Goal: Information Seeking & Learning: Learn about a topic

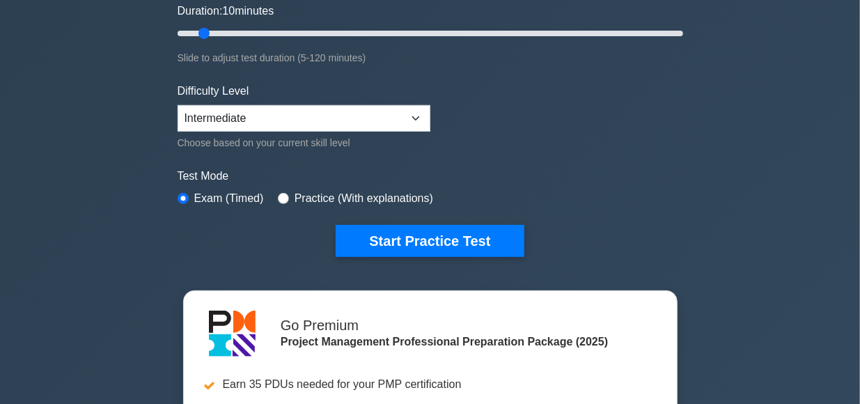
scroll to position [270, 0]
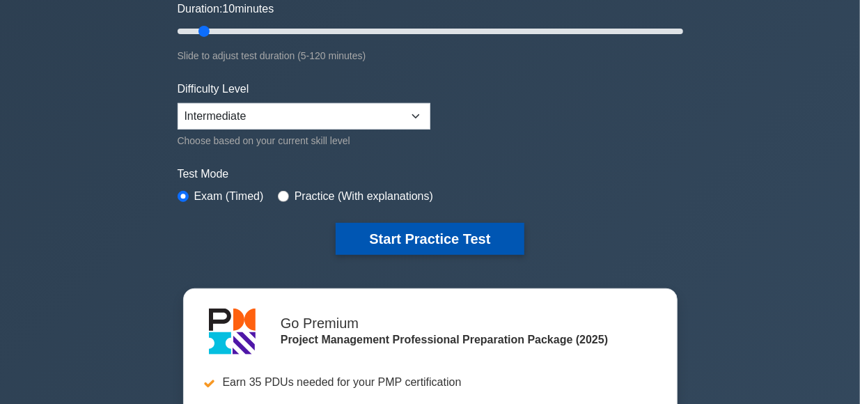
click at [420, 239] on button "Start Practice Test" at bounding box center [430, 239] width 188 height 32
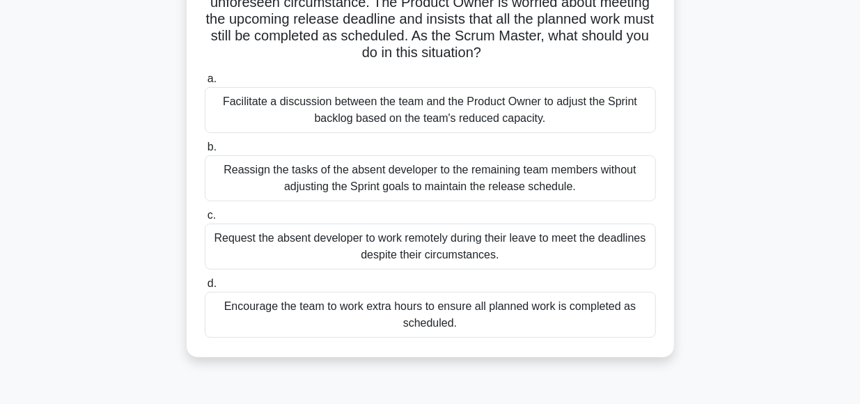
scroll to position [143, 0]
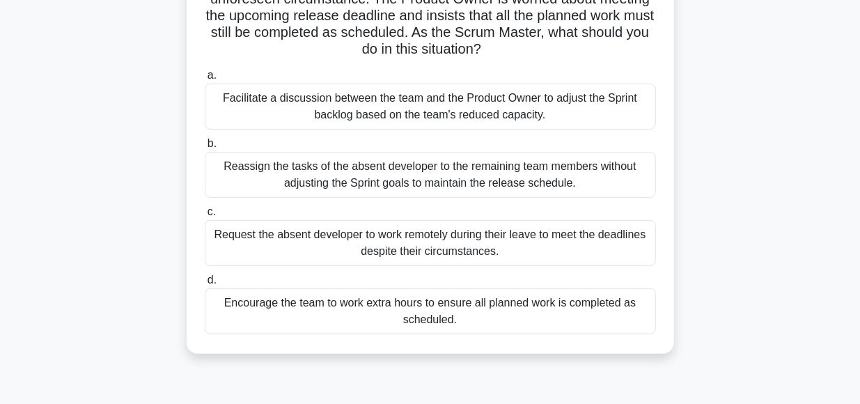
click at [434, 306] on div "Encourage the team to work extra hours to ensure all planned work is completed …" at bounding box center [430, 311] width 451 height 46
click at [205, 285] on input "d. Encourage the team to work extra hours to ensure all planned work is complet…" at bounding box center [205, 280] width 0 height 9
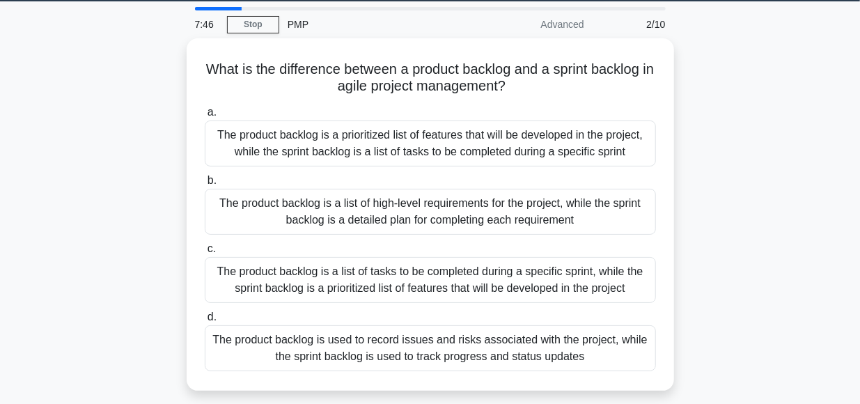
scroll to position [44, 0]
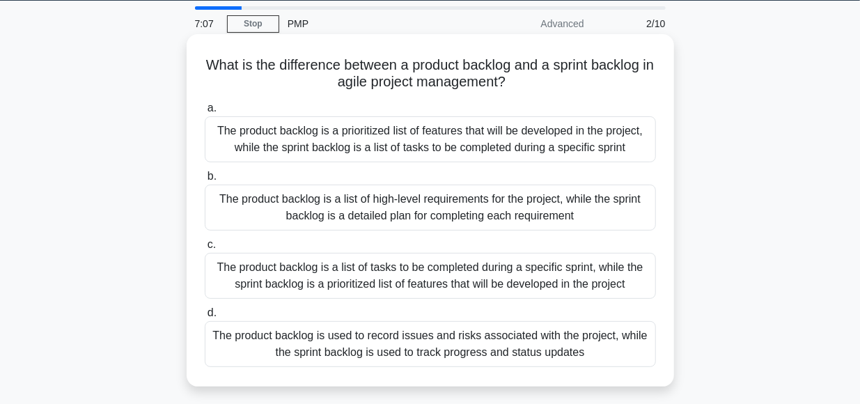
click at [402, 138] on div "The product backlog is a prioritized list of features that will be developed in…" at bounding box center [430, 139] width 451 height 46
click at [205, 113] on input "a. The product backlog is a prioritized list of features that will be developed…" at bounding box center [205, 108] width 0 height 9
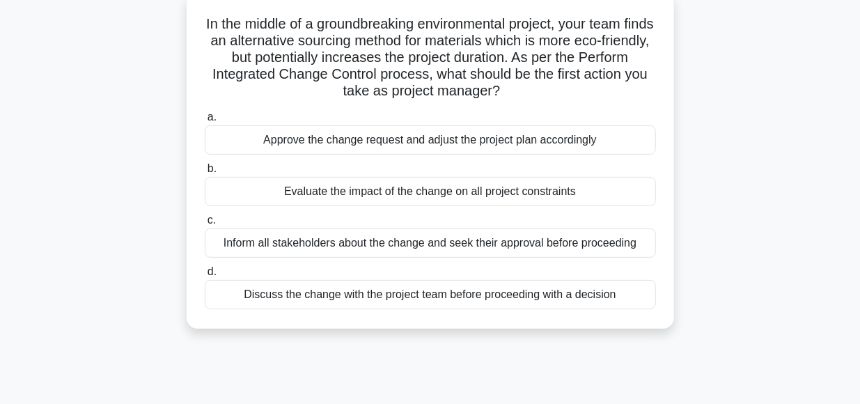
scroll to position [107, 0]
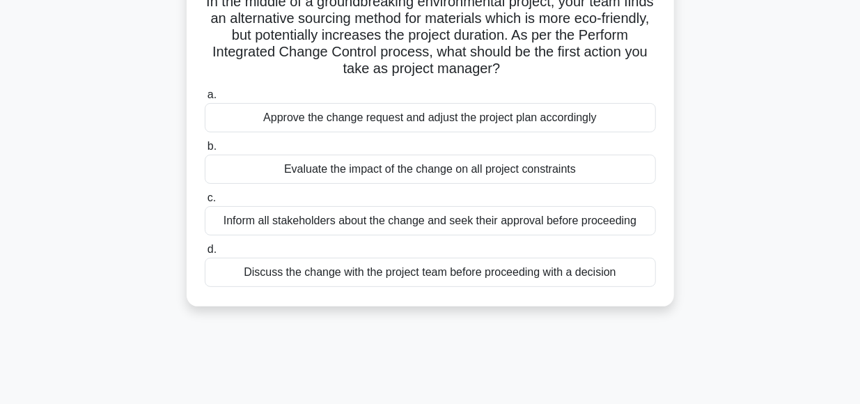
click at [464, 271] on div "Discuss the change with the project team before proceeding with a decision" at bounding box center [430, 272] width 451 height 29
click at [205, 254] on input "d. Discuss the change with the project team before proceeding with a decision" at bounding box center [205, 249] width 0 height 9
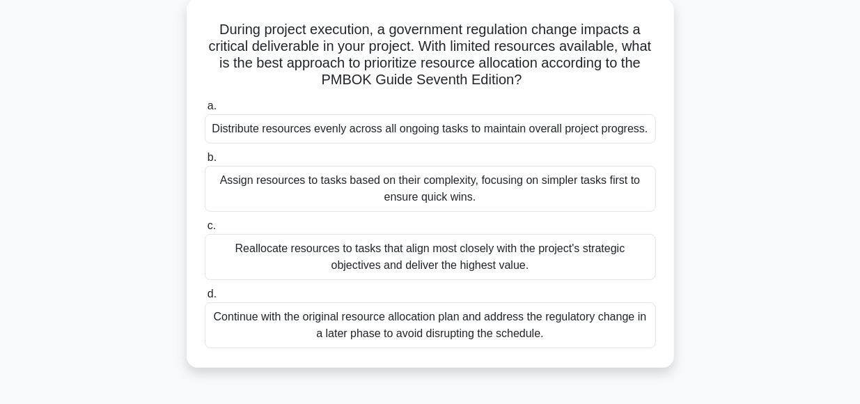
scroll to position [84, 0]
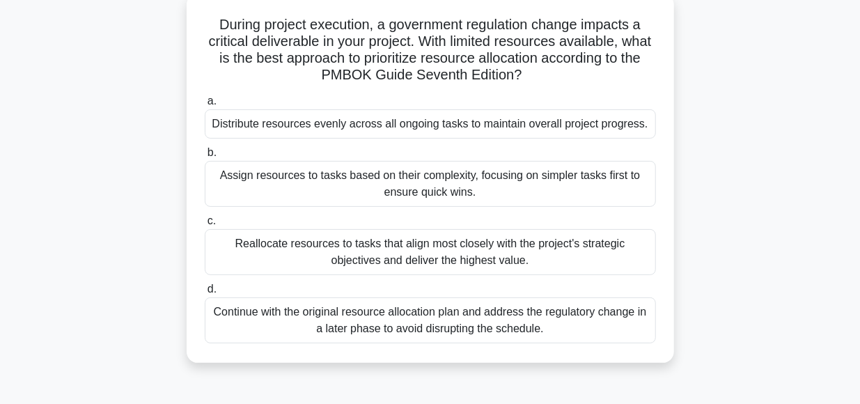
click at [390, 252] on div "Reallocate resources to tasks that align most closely with the project's strate…" at bounding box center [430, 252] width 451 height 46
click at [205, 226] on input "c. Reallocate resources to tasks that align most closely with the project's str…" at bounding box center [205, 220] width 0 height 9
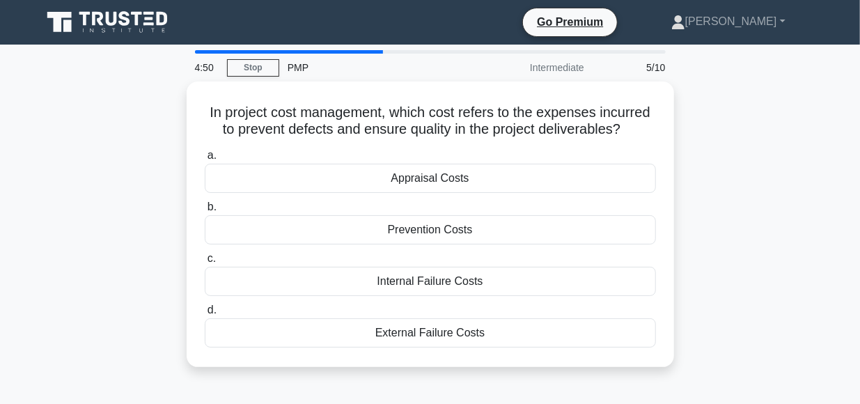
scroll to position [0, 0]
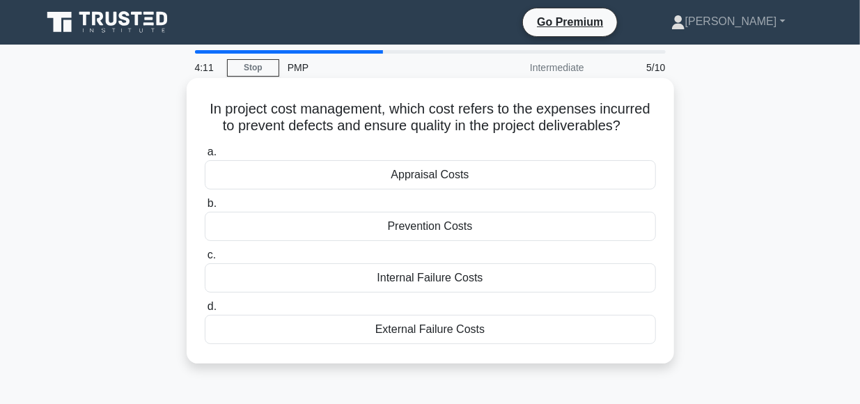
click at [431, 227] on div "Prevention Costs" at bounding box center [430, 226] width 451 height 29
click at [205, 208] on input "b. Prevention Costs" at bounding box center [205, 203] width 0 height 9
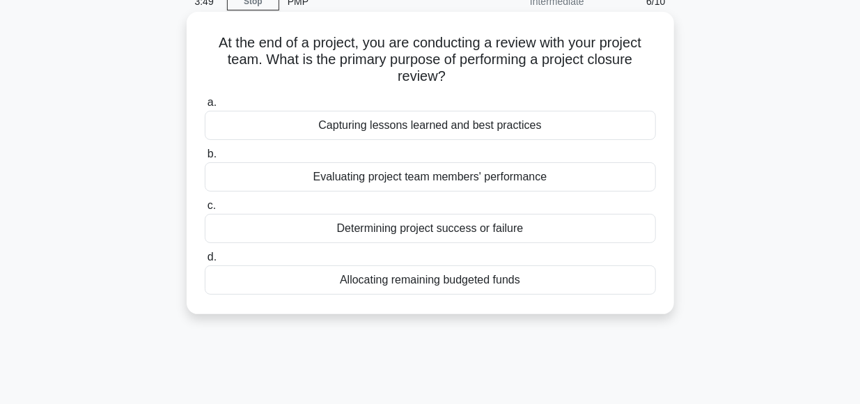
scroll to position [67, 0]
click at [423, 128] on div "Capturing lessons learned and best practices" at bounding box center [430, 124] width 451 height 29
click at [205, 107] on input "a. Capturing lessons learned and best practices" at bounding box center [205, 101] width 0 height 9
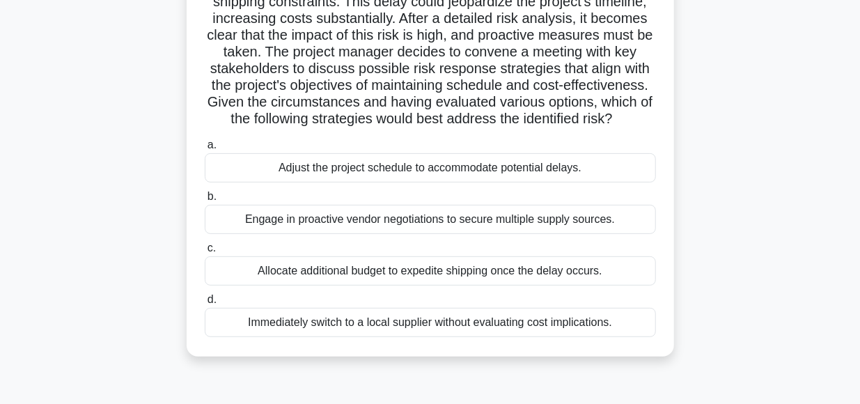
scroll to position [161, 0]
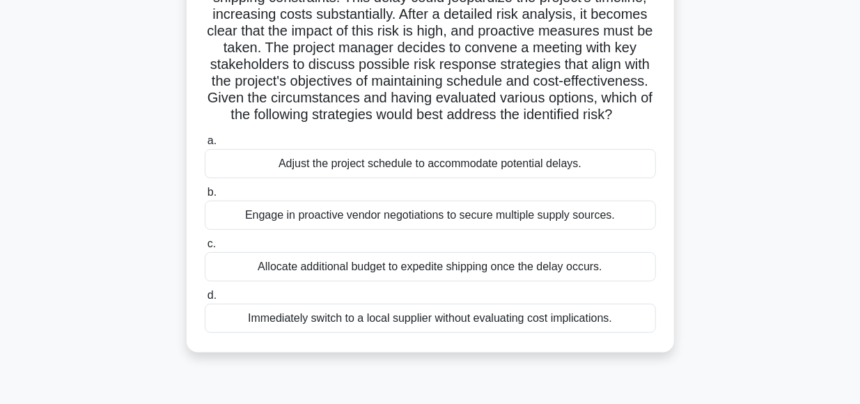
click at [419, 218] on div "Engage in proactive vendor negotiations to secure multiple supply sources." at bounding box center [430, 214] width 451 height 29
click at [205, 197] on input "b. Engage in proactive vendor negotiations to secure multiple supply sources." at bounding box center [205, 192] width 0 height 9
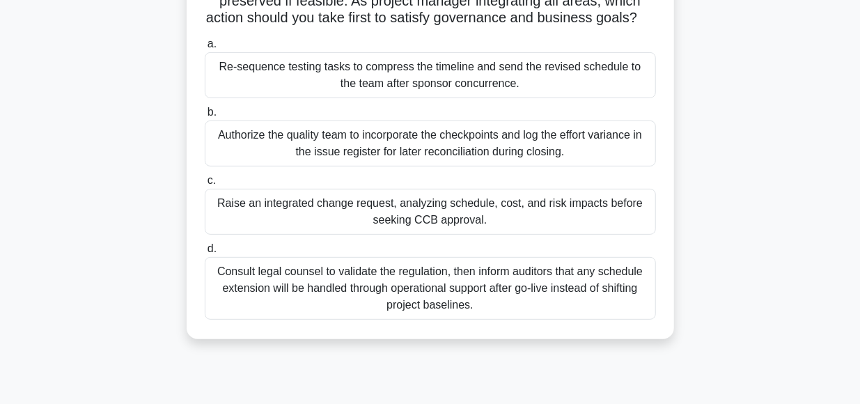
scroll to position [159, 0]
click at [414, 276] on div "Consult legal counsel to validate the regulation, then inform auditors that any…" at bounding box center [430, 287] width 451 height 63
click at [205, 253] on input "d. Consult legal counsel to validate the regulation, then inform auditors that …" at bounding box center [205, 248] width 0 height 9
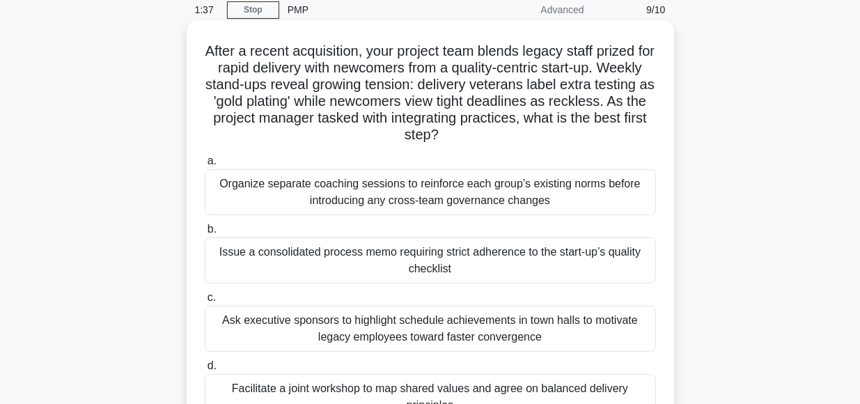
scroll to position [58, 0]
click at [546, 310] on div "Ask executive sponsors to highlight schedule achievements in town halls to moti…" at bounding box center [430, 328] width 451 height 46
click at [205, 301] on input "c. Ask executive sponsors to highlight schedule achievements in town halls to m…" at bounding box center [205, 296] width 0 height 9
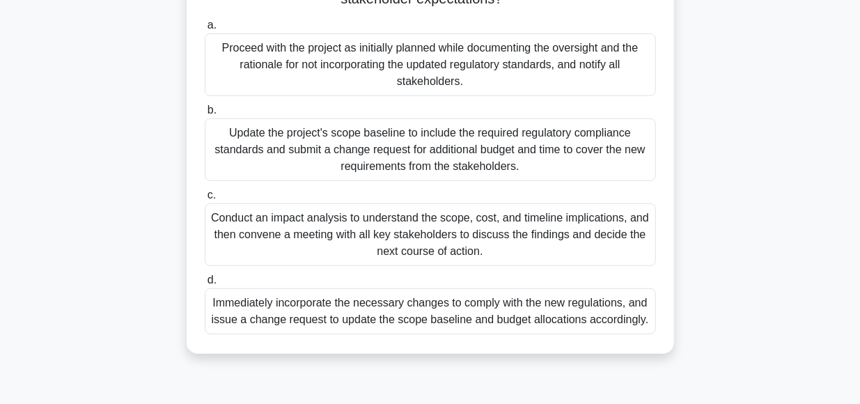
scroll to position [348, 0]
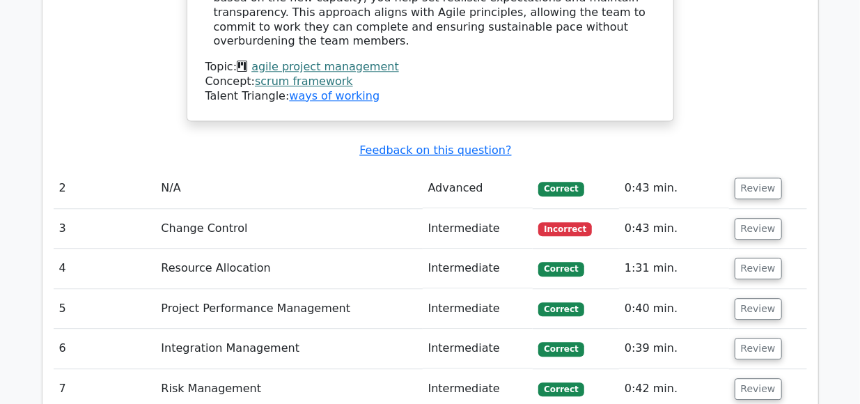
scroll to position [1752, 0]
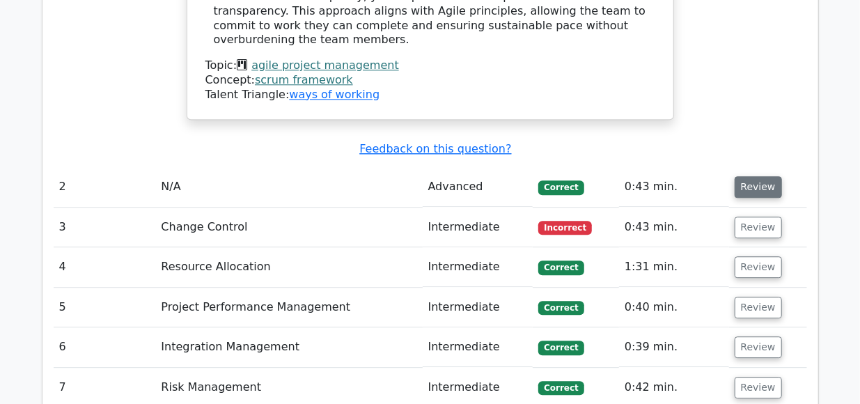
click at [739, 177] on button "Review" at bounding box center [757, 188] width 47 height 22
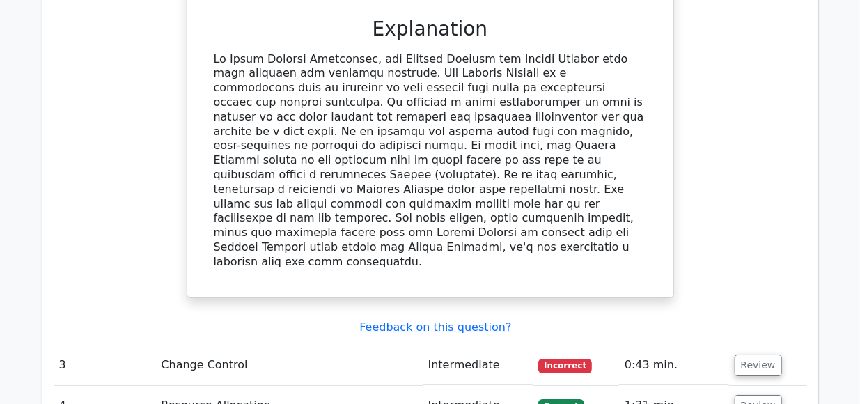
scroll to position [2297, 0]
click at [744, 354] on button "Review" at bounding box center [757, 365] width 47 height 22
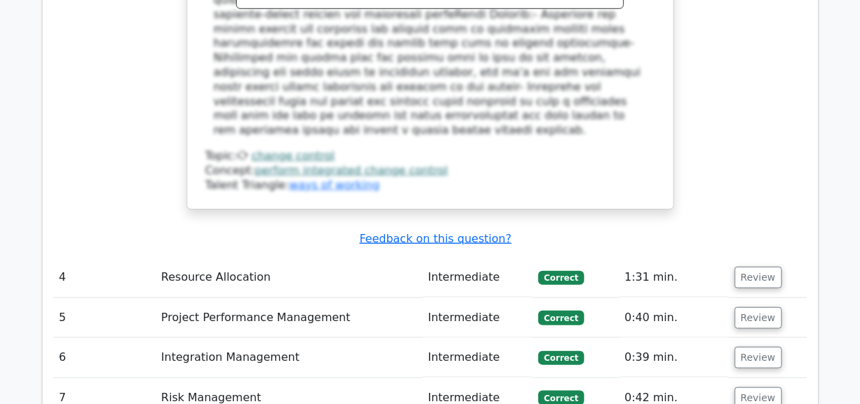
scroll to position [3174, 0]
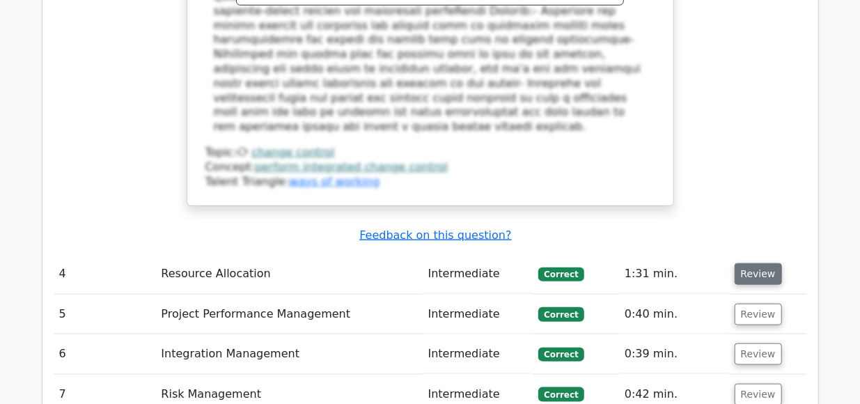
click at [752, 263] on button "Review" at bounding box center [757, 274] width 47 height 22
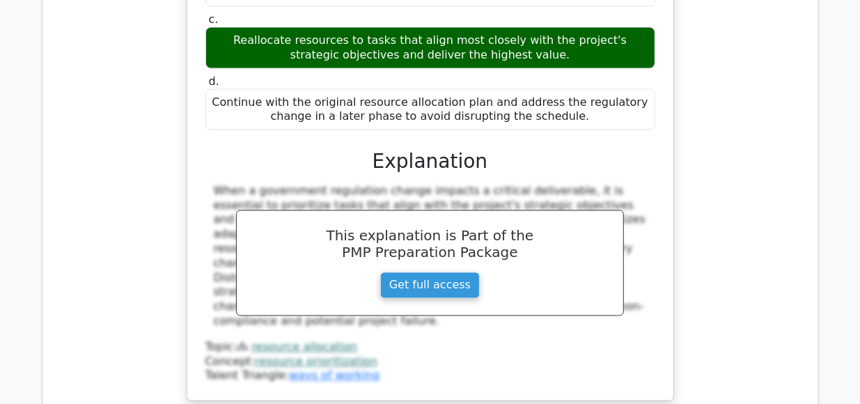
scroll to position [3696, 0]
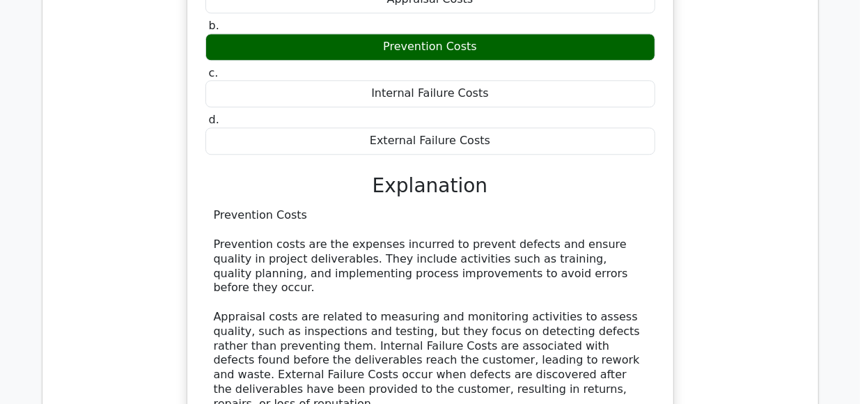
scroll to position [4294, 0]
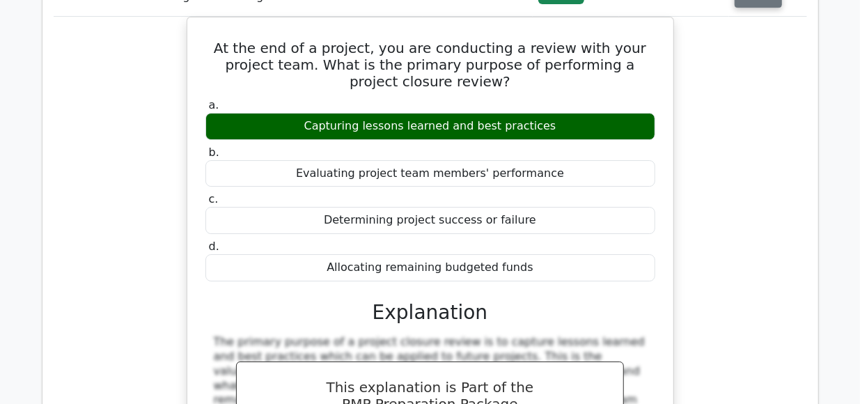
scroll to position [4905, 0]
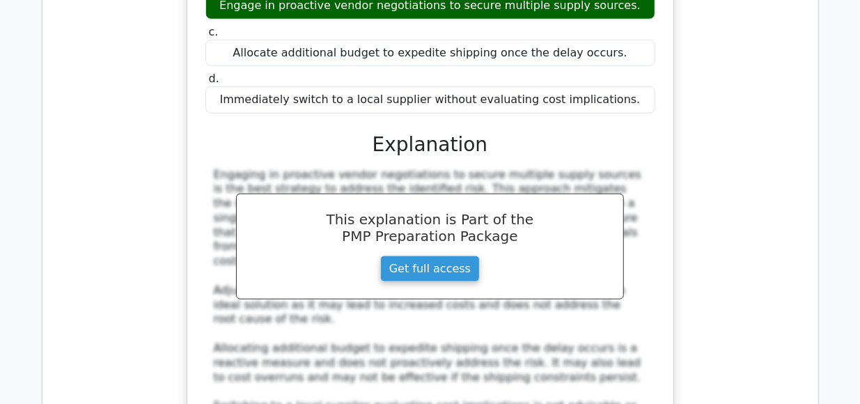
scroll to position [5800, 0]
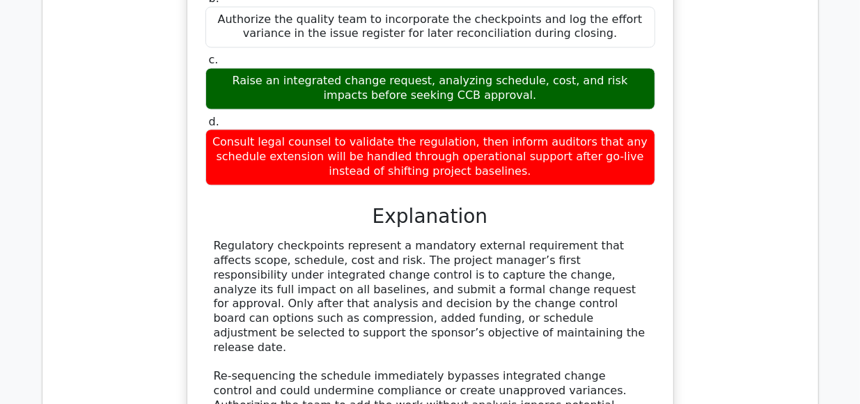
scroll to position [6605, 0]
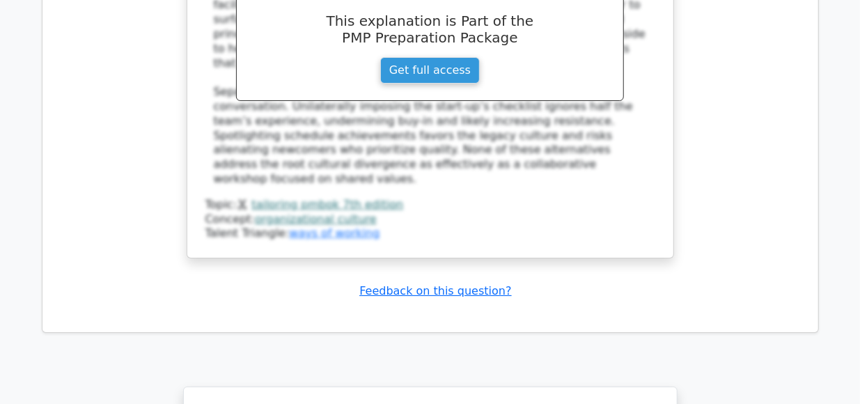
scroll to position [7815, 0]
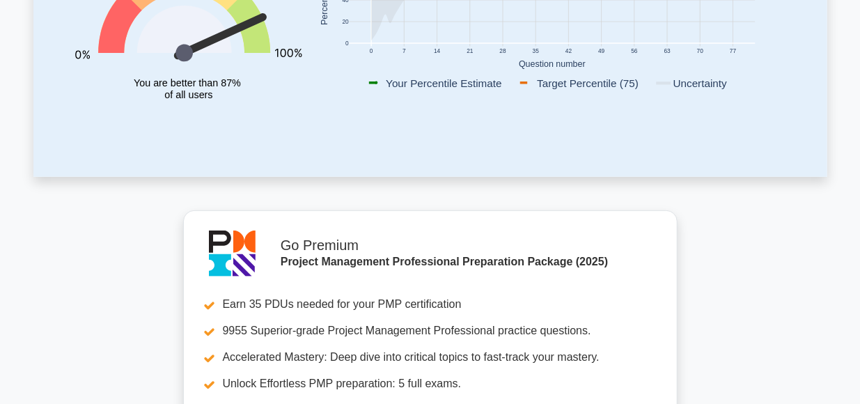
scroll to position [320, 0]
